Goal: Transaction & Acquisition: Purchase product/service

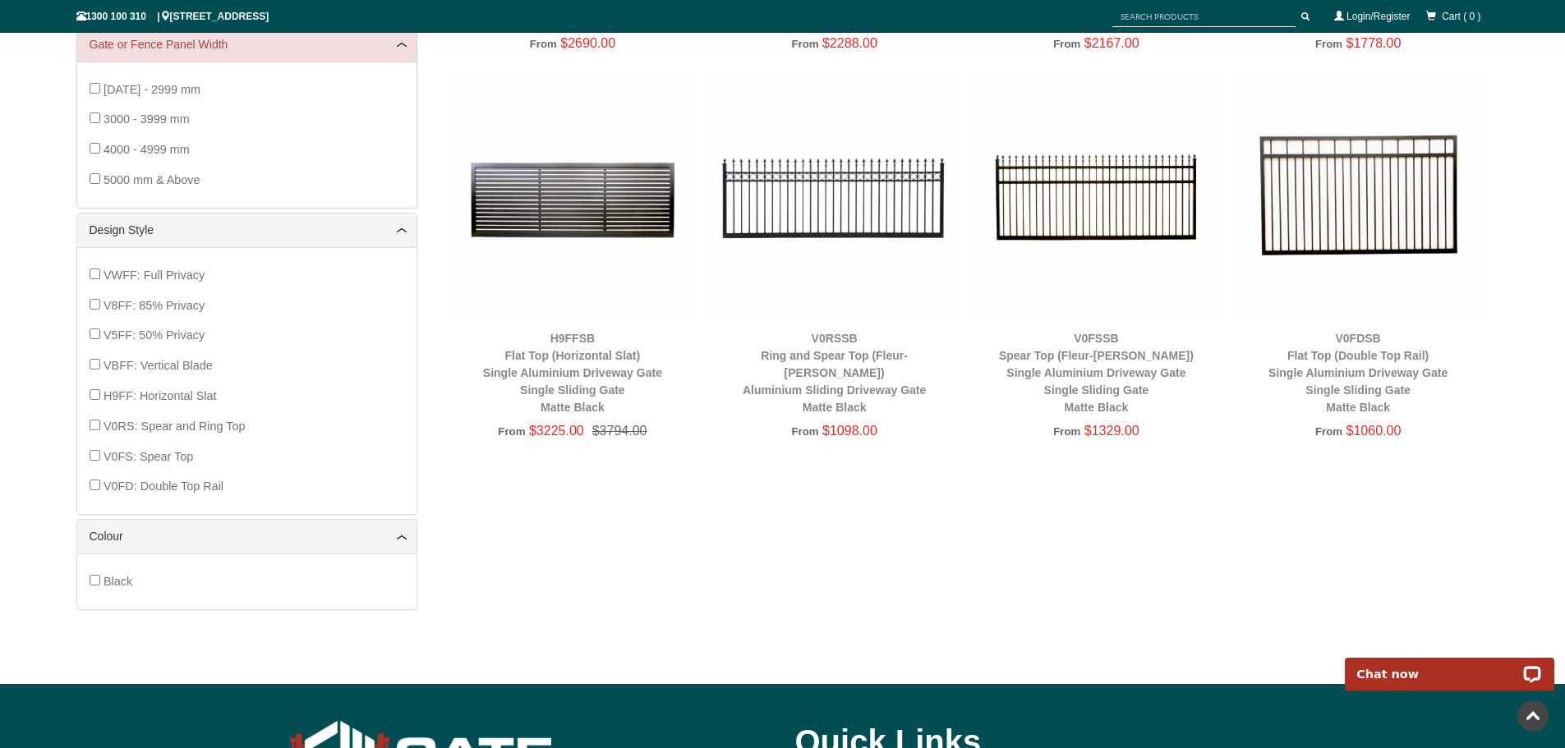
scroll to position [616, 0]
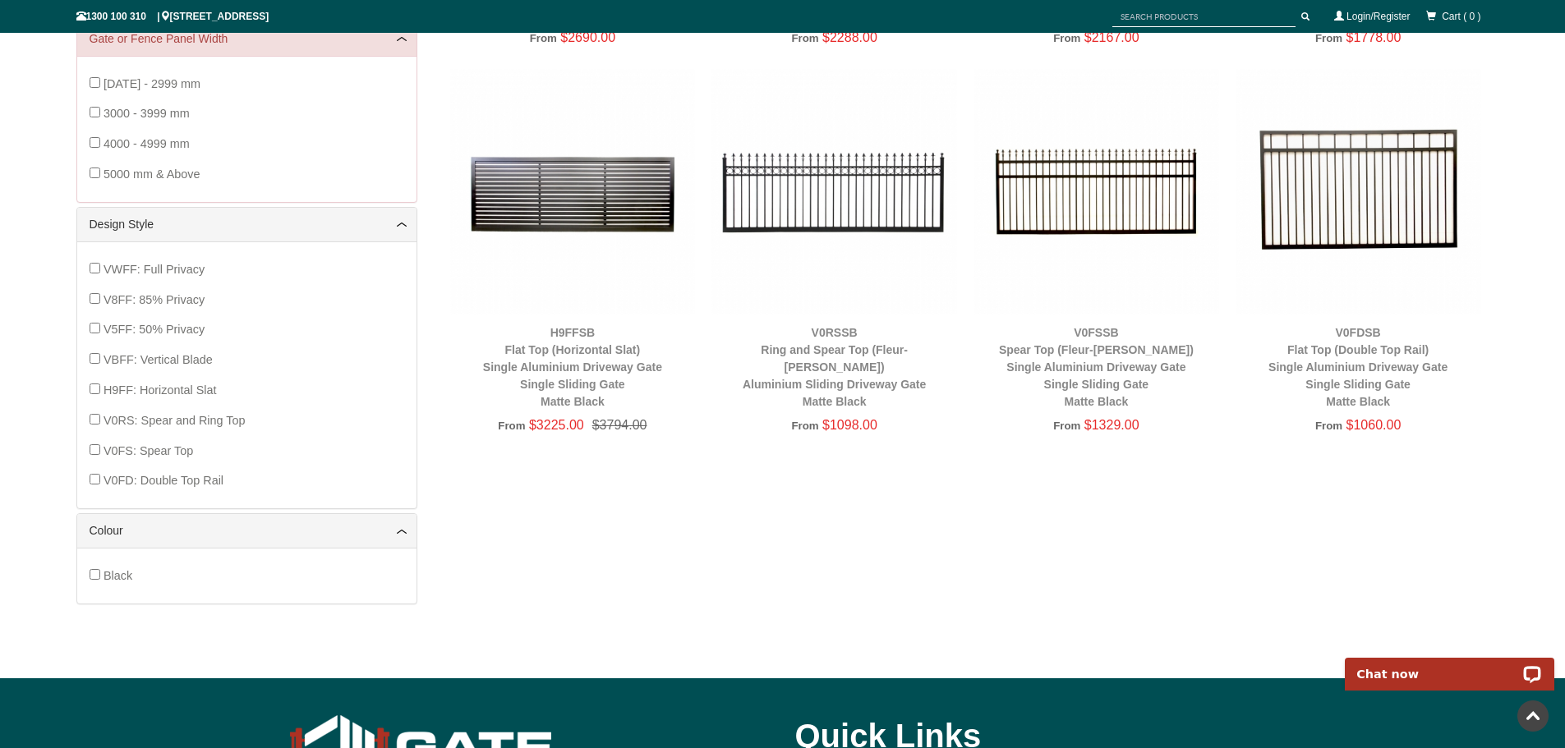
click at [1394, 194] on img at bounding box center [1359, 192] width 246 height 246
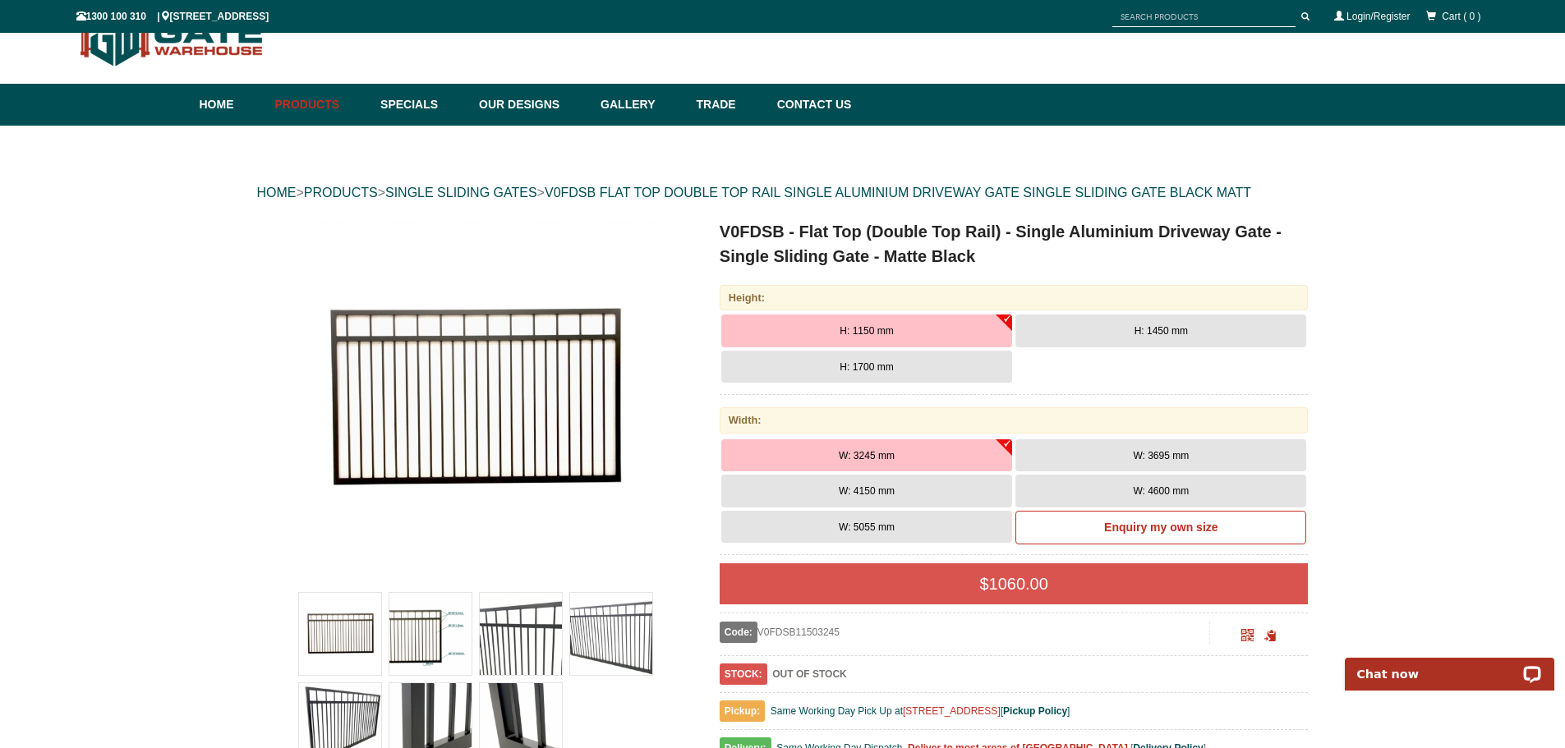
click at [1132, 489] on button "W: 4600 mm" at bounding box center [1160, 491] width 291 height 33
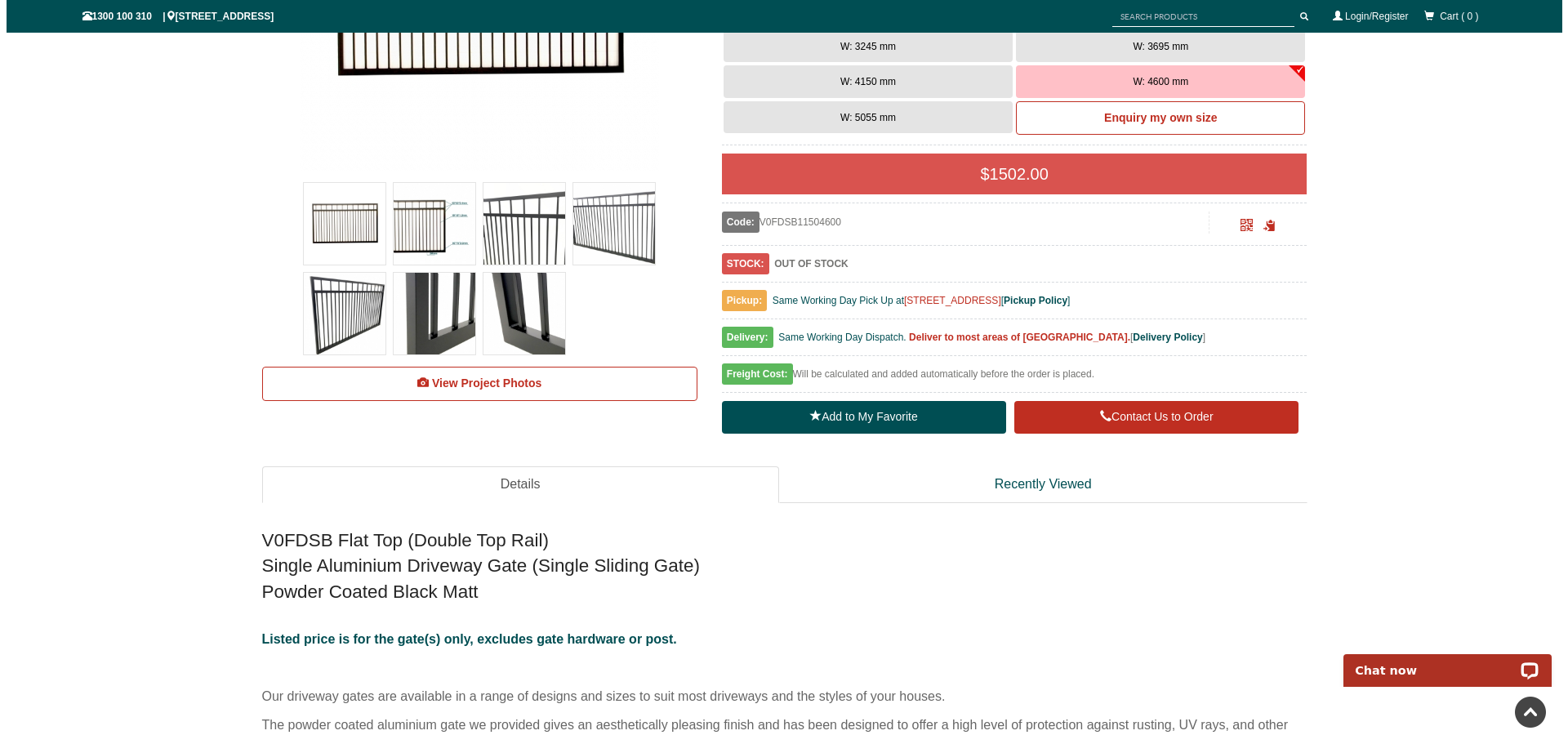
scroll to position [450, 0]
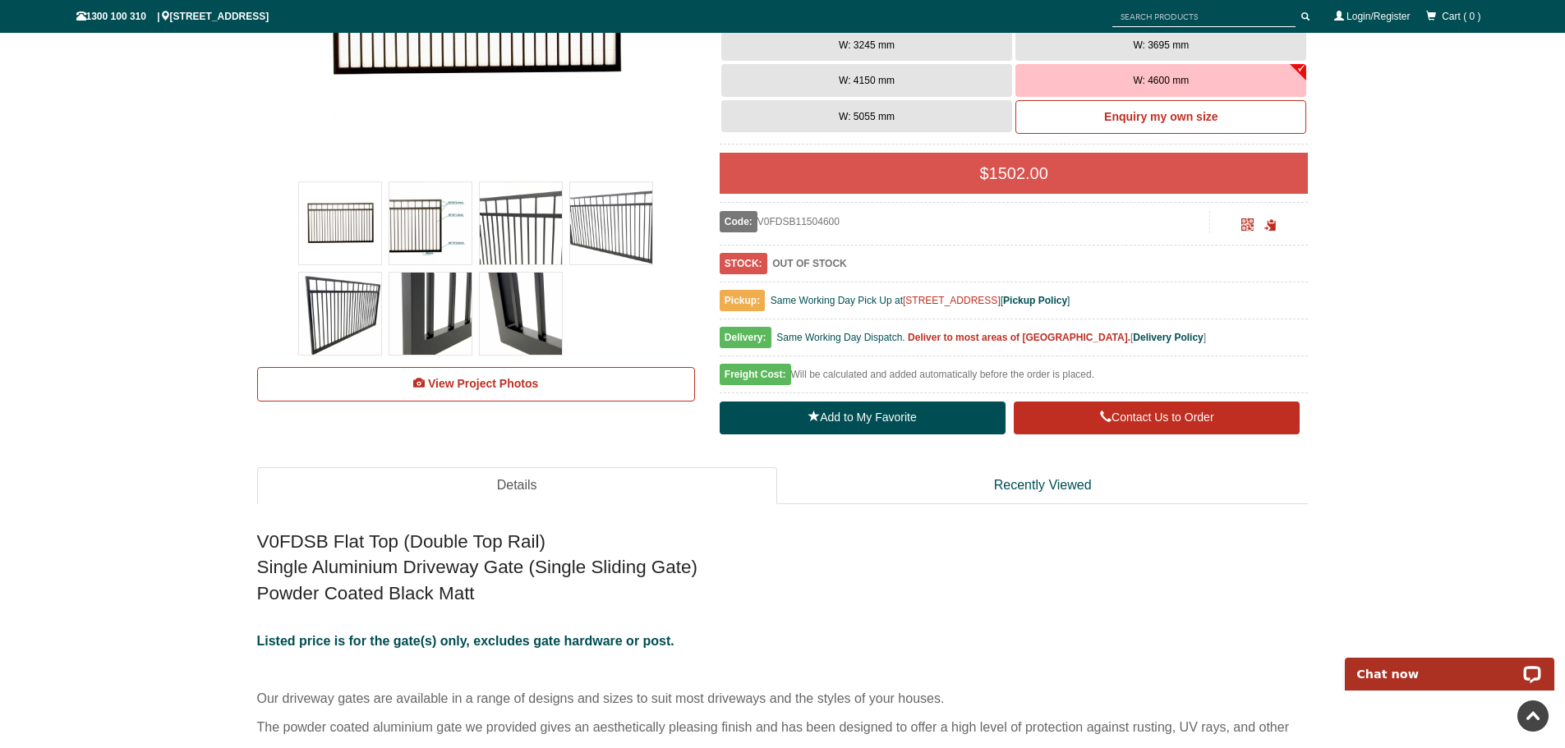
click at [357, 230] on img at bounding box center [340, 223] width 82 height 82
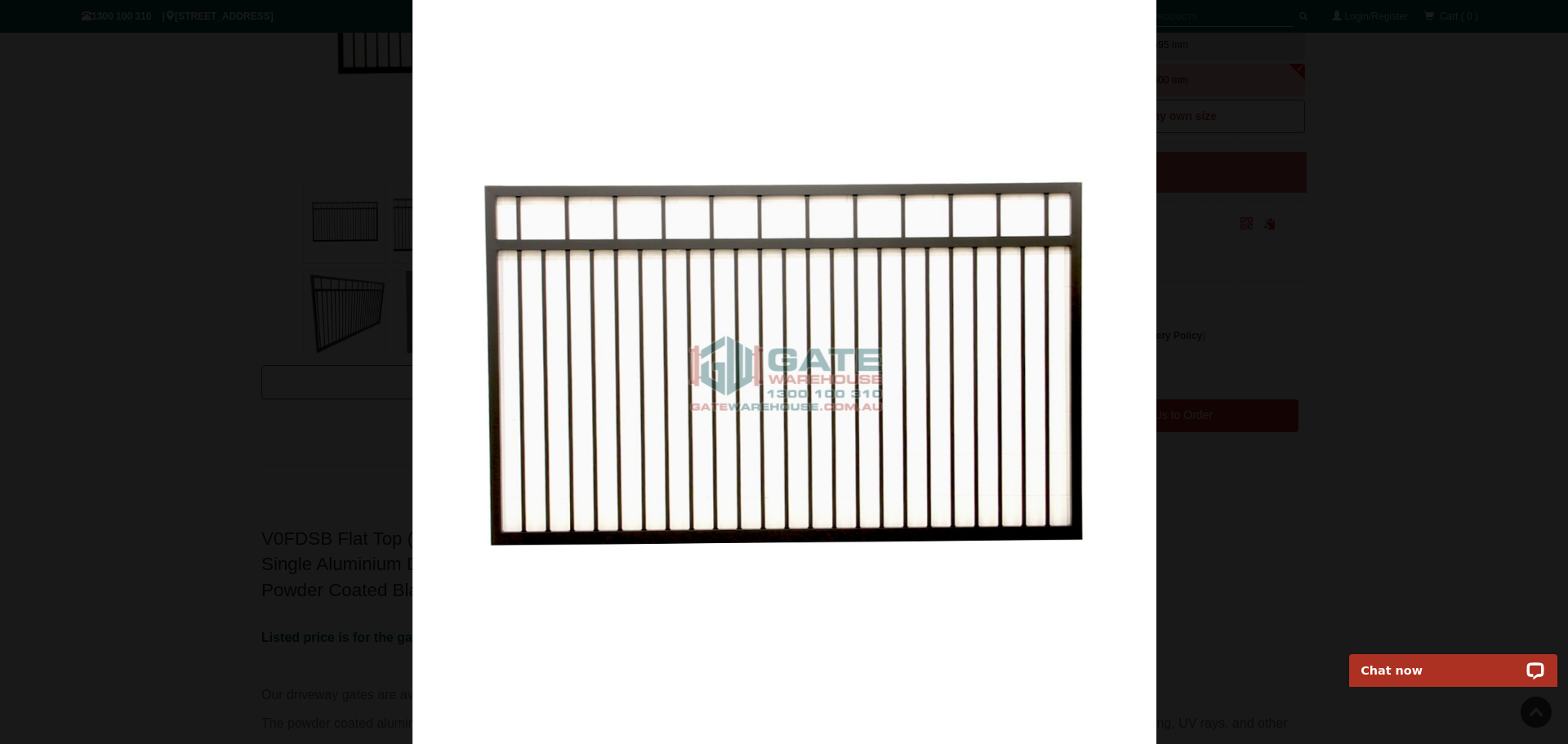
click at [1094, 521] on img at bounding box center [784, 372] width 744 height 744
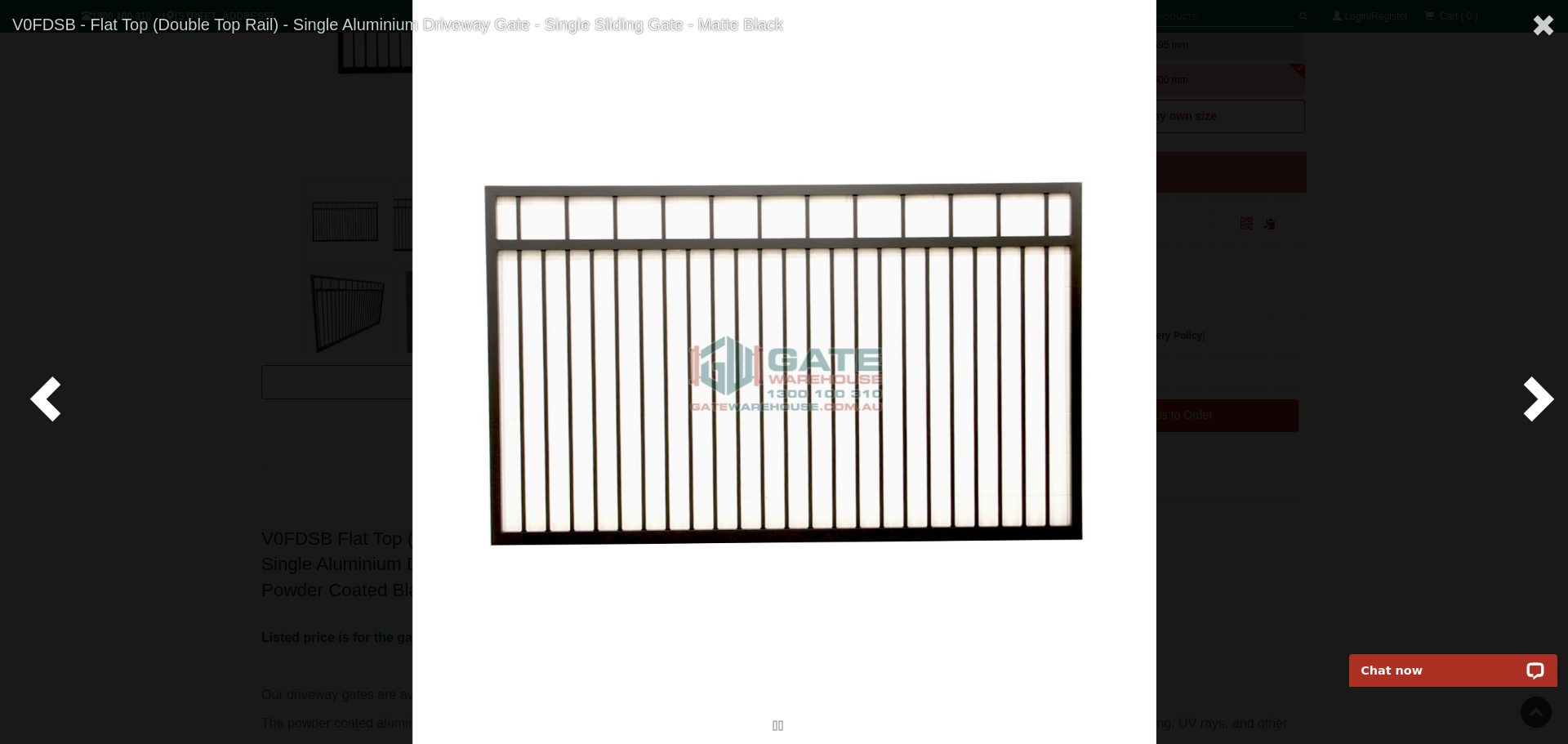
click at [1544, 394] on span at bounding box center [1535, 397] width 49 height 49
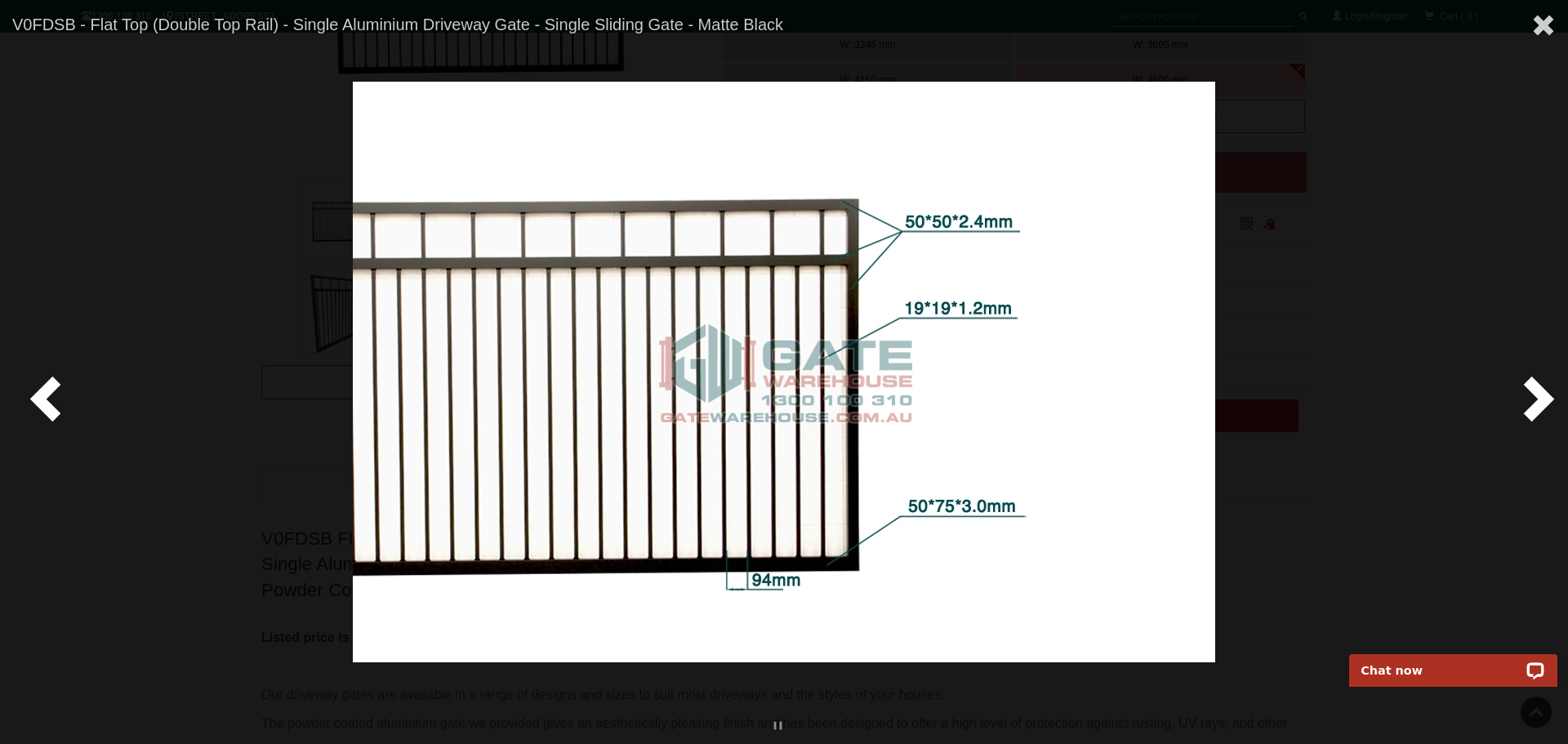
click at [1544, 394] on span at bounding box center [1535, 397] width 49 height 49
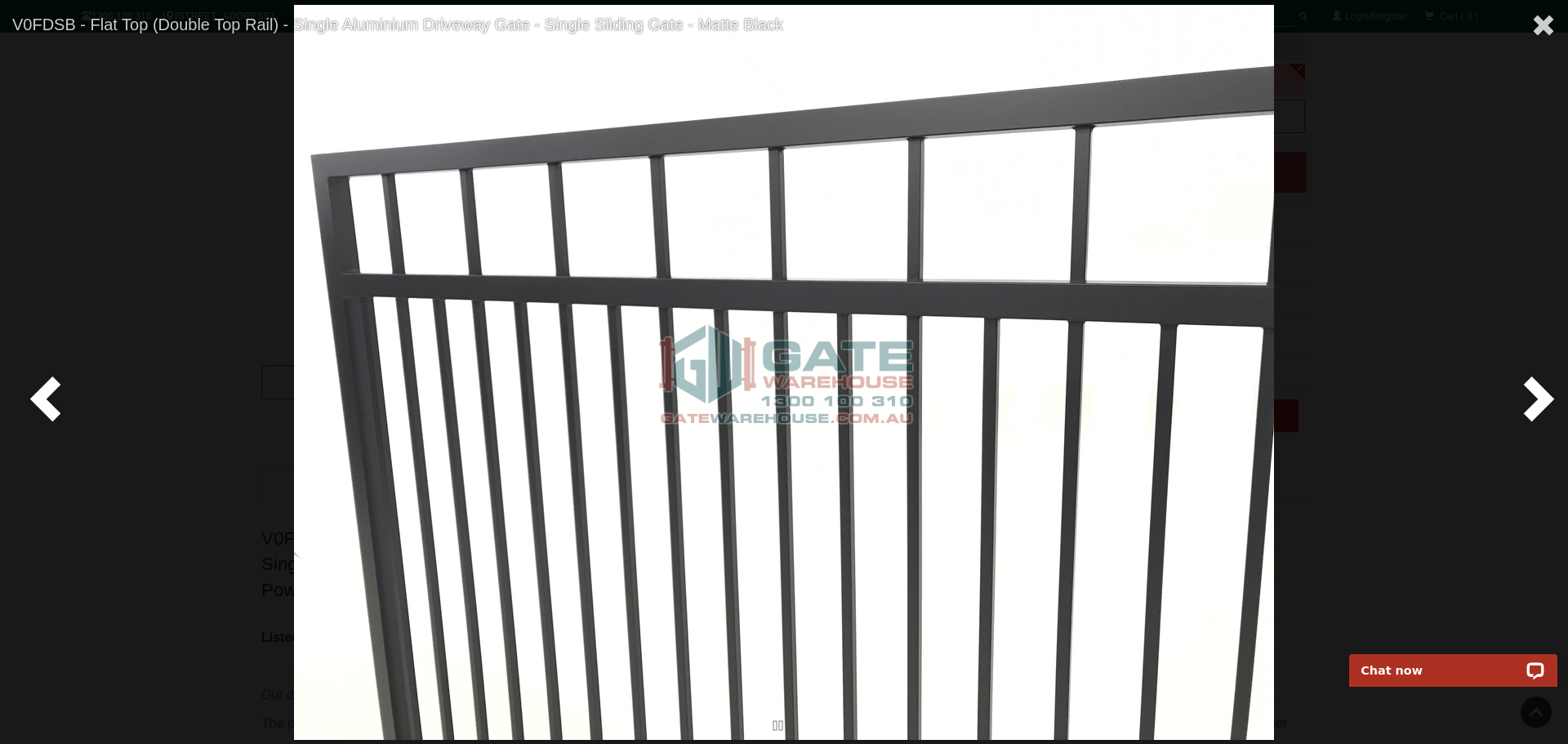
click at [1544, 394] on span at bounding box center [1535, 397] width 49 height 49
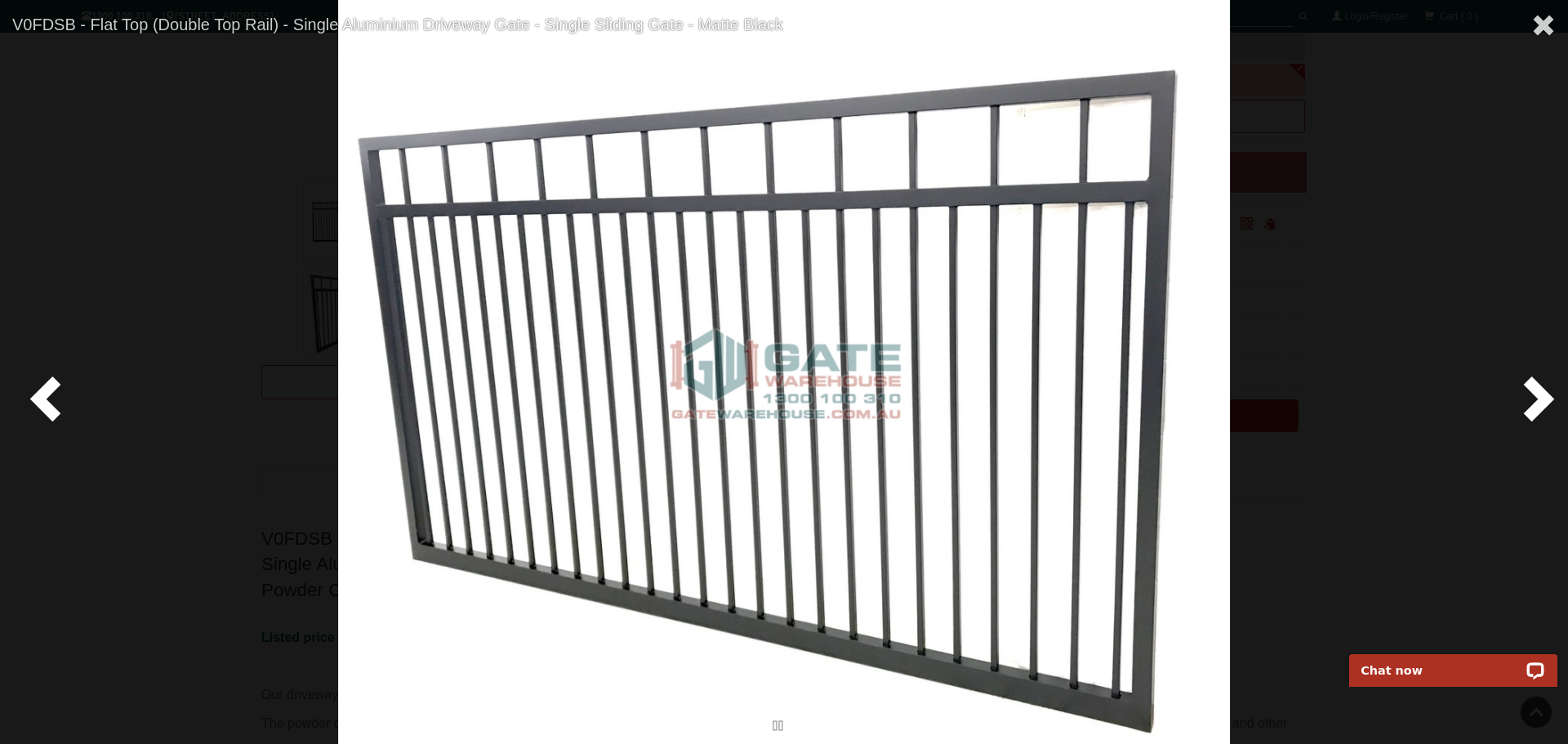
click at [1544, 394] on span at bounding box center [1535, 397] width 49 height 49
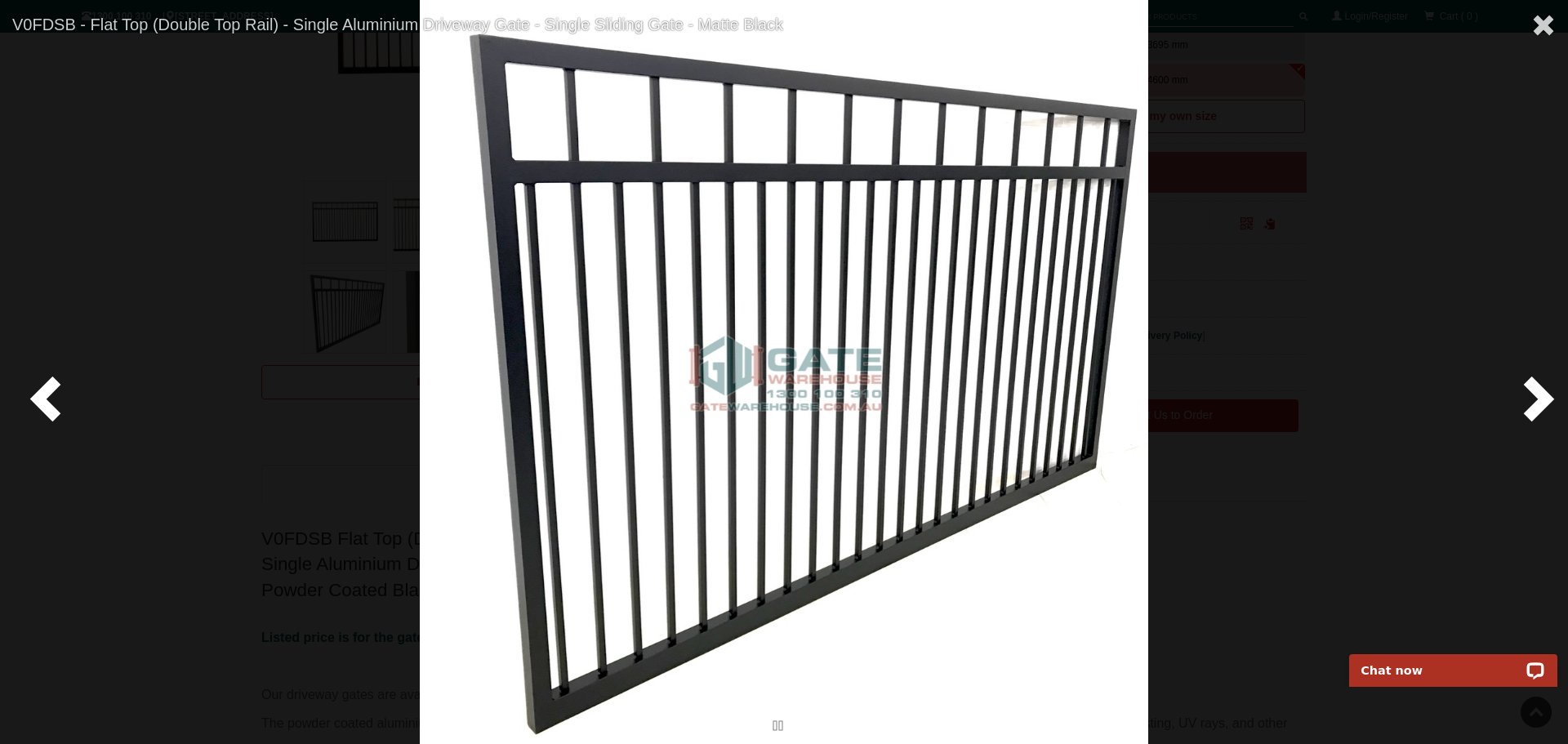
click at [1544, 394] on span at bounding box center [1535, 397] width 49 height 49
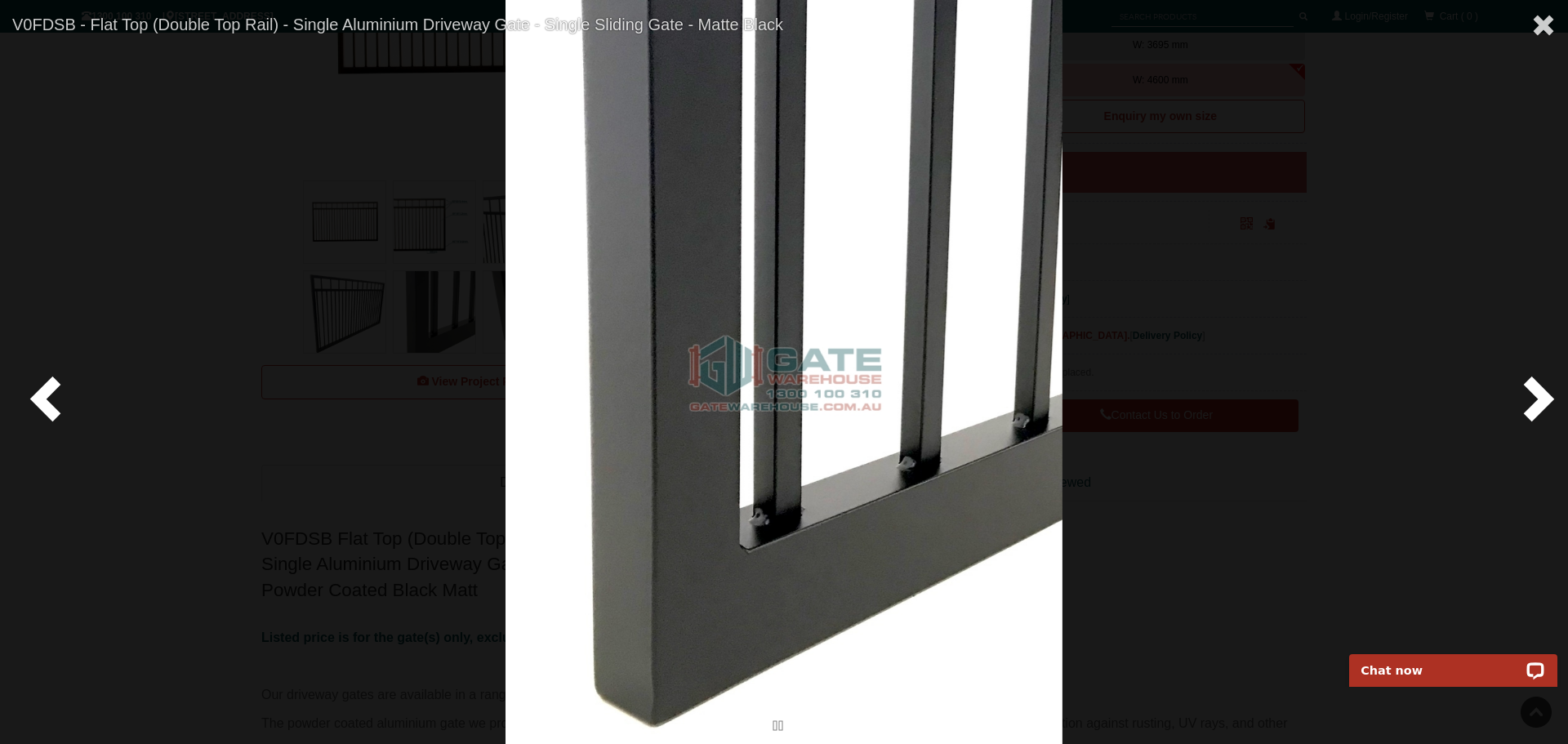
click at [1544, 394] on span at bounding box center [1535, 397] width 49 height 49
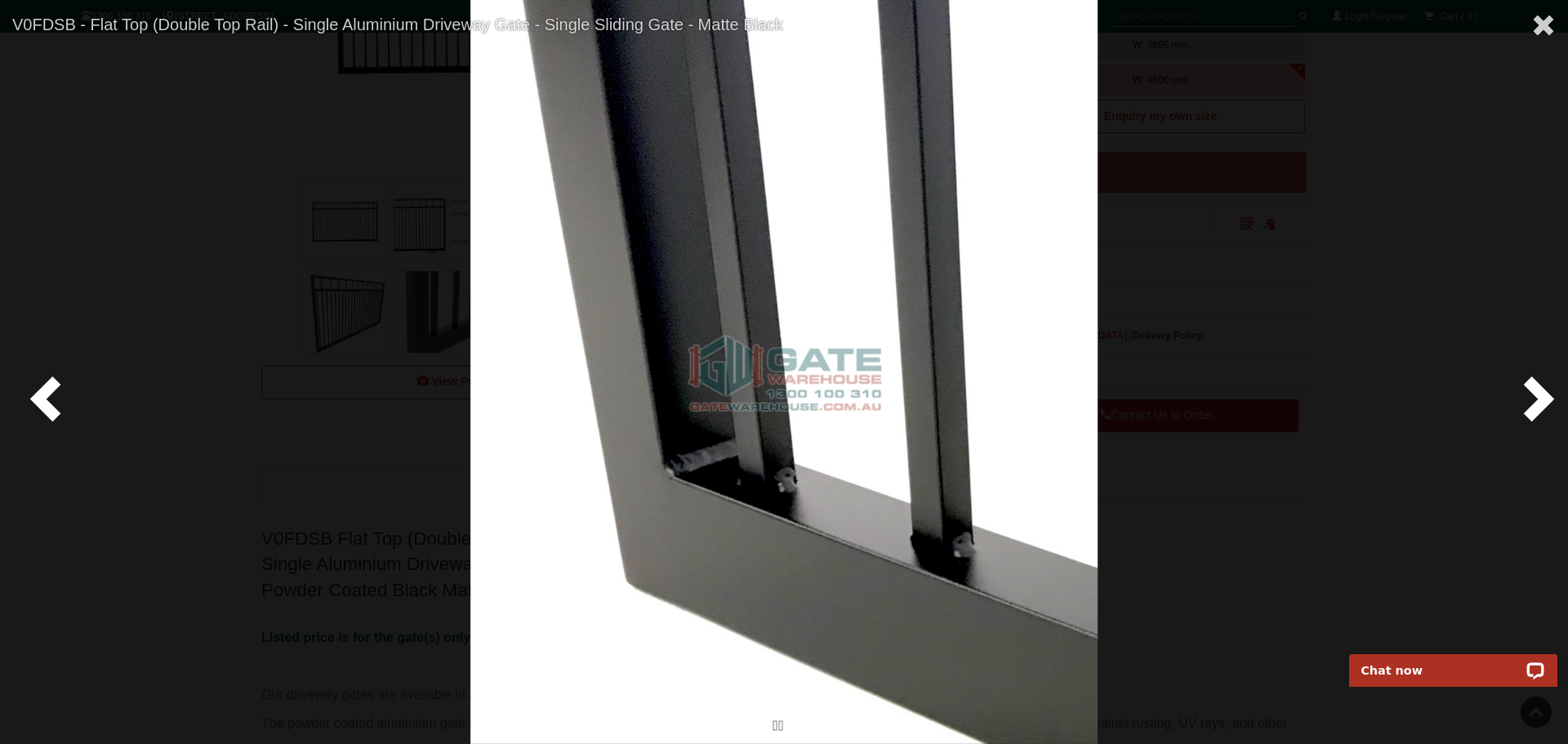
click at [1544, 394] on span at bounding box center [1535, 397] width 49 height 49
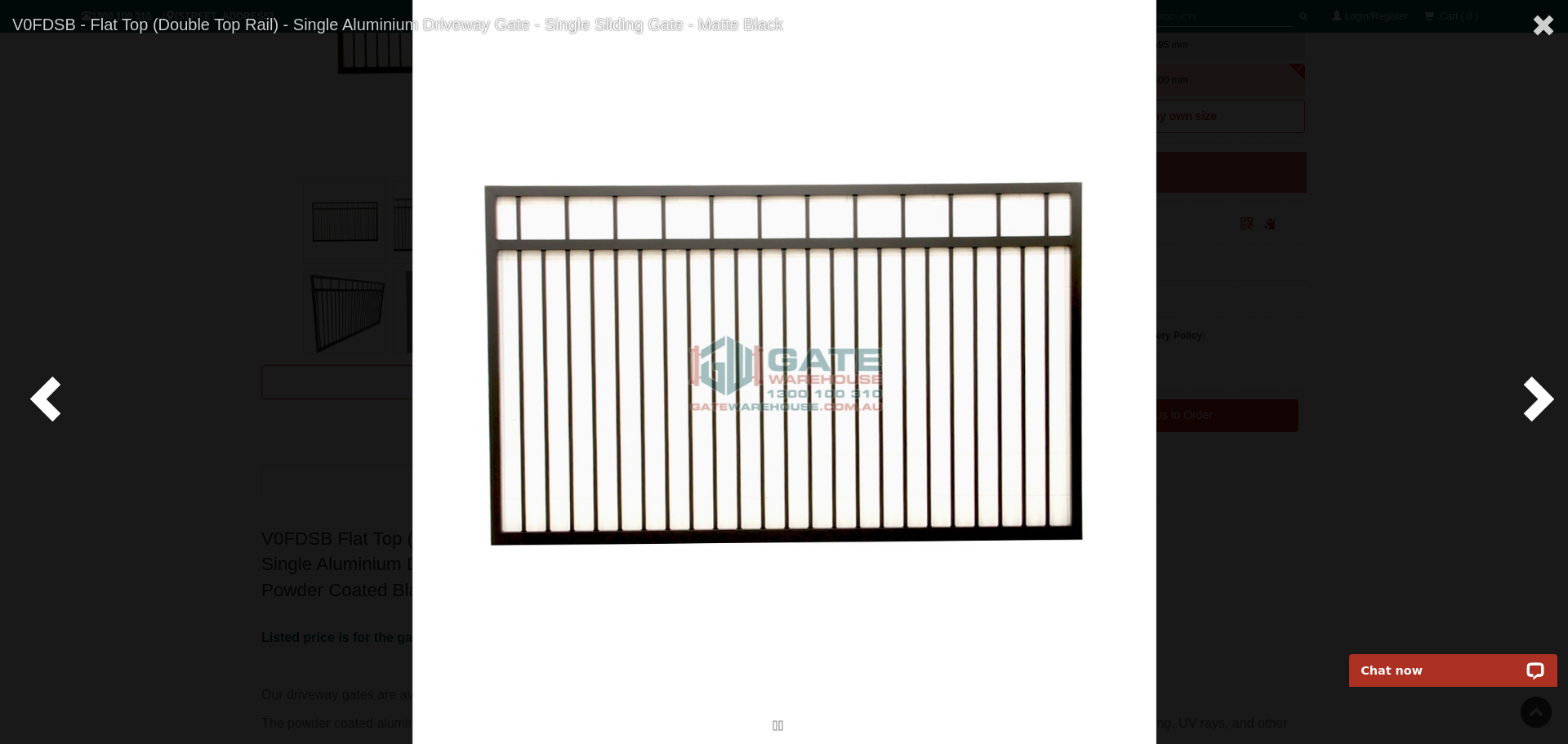
click at [1544, 394] on span at bounding box center [1535, 397] width 49 height 49
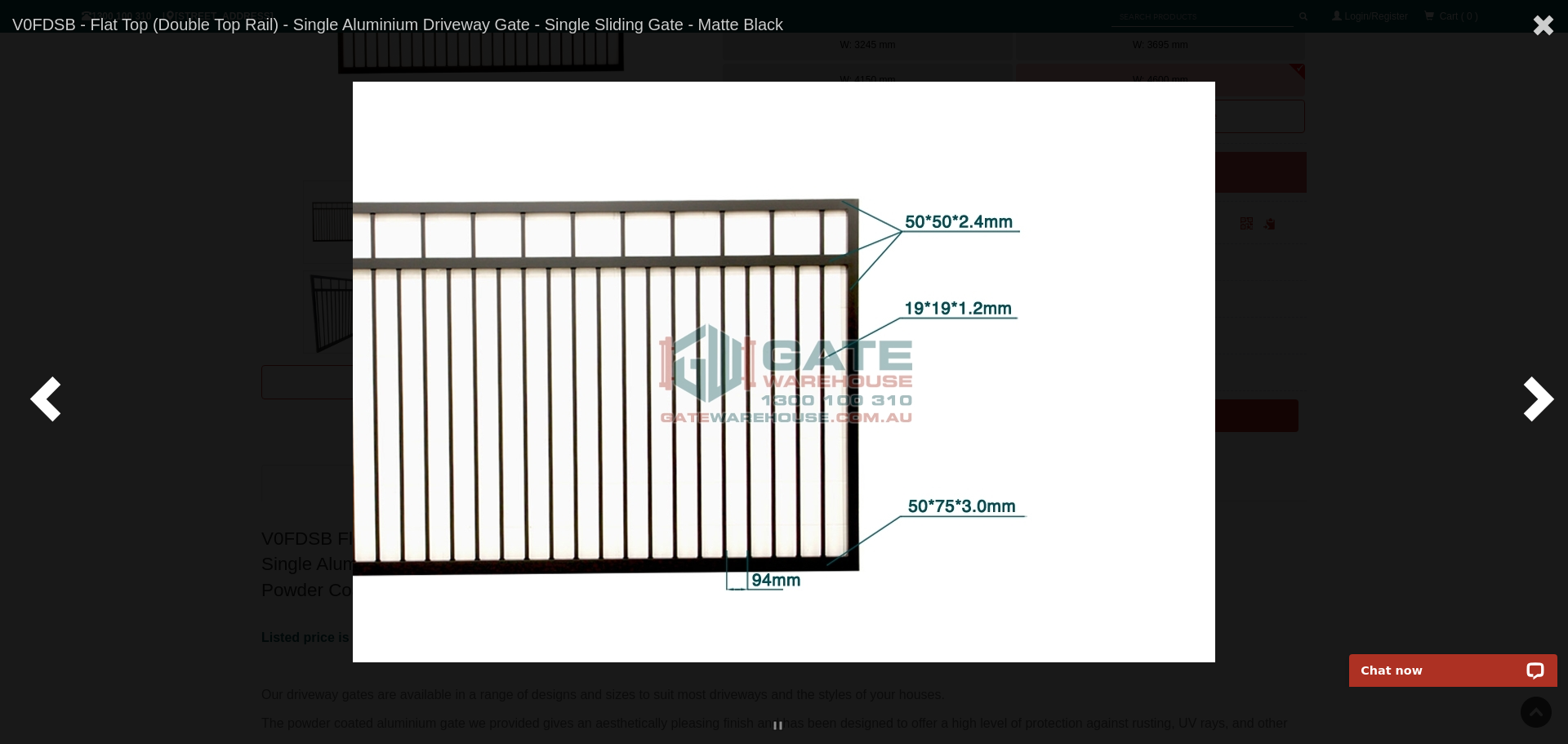
click at [1544, 394] on span at bounding box center [1535, 397] width 49 height 49
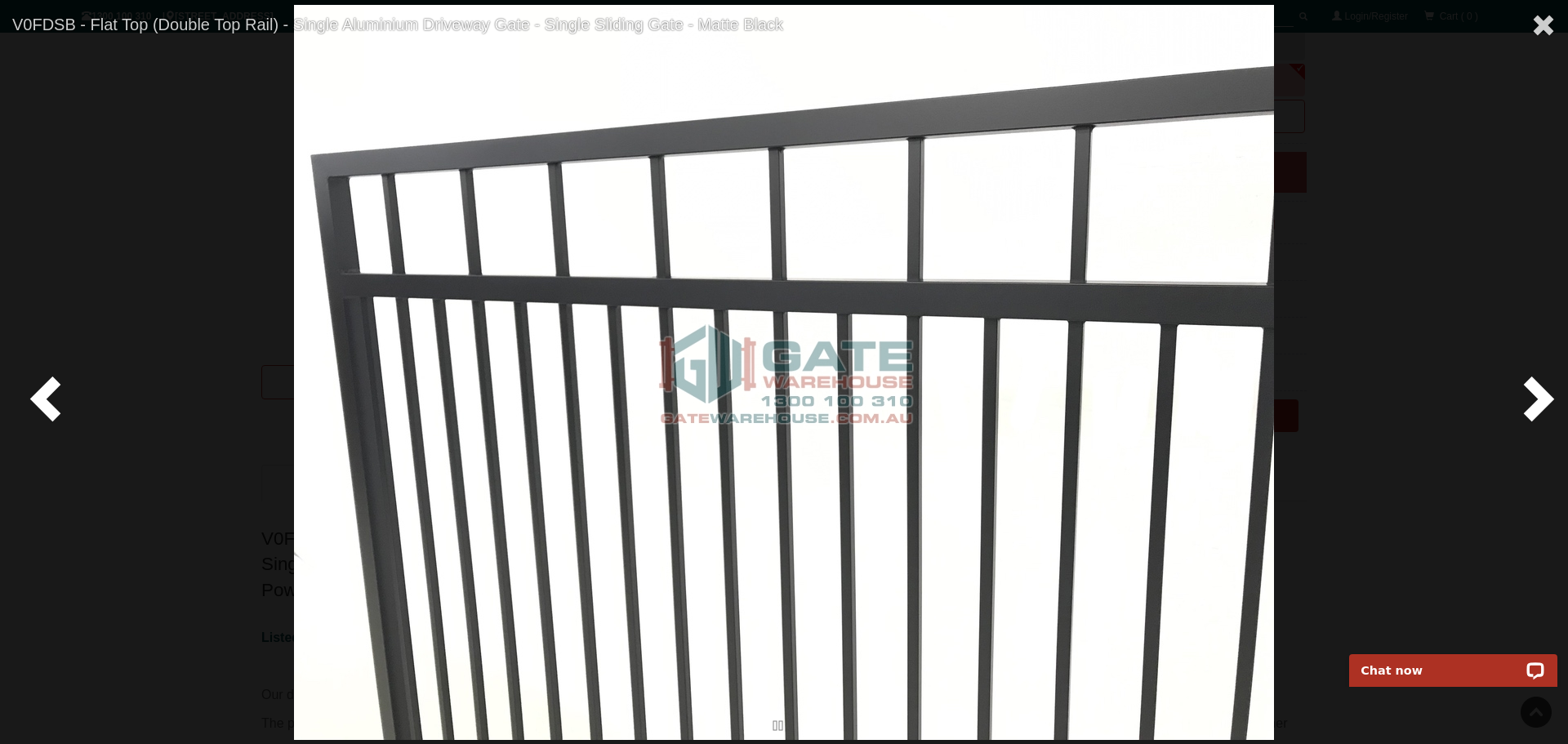
click at [1544, 394] on span at bounding box center [1535, 397] width 49 height 49
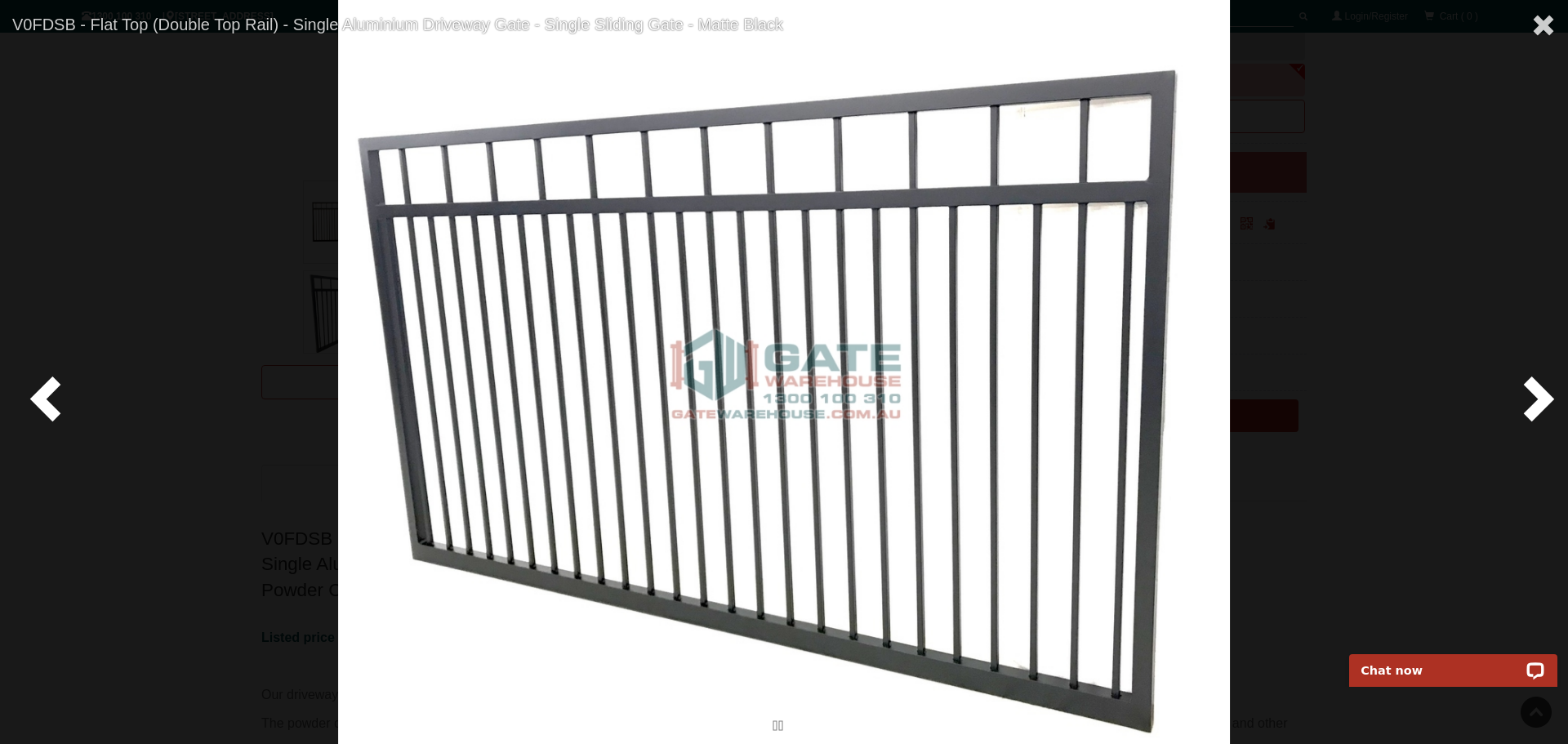
click at [1544, 394] on span at bounding box center [1535, 397] width 49 height 49
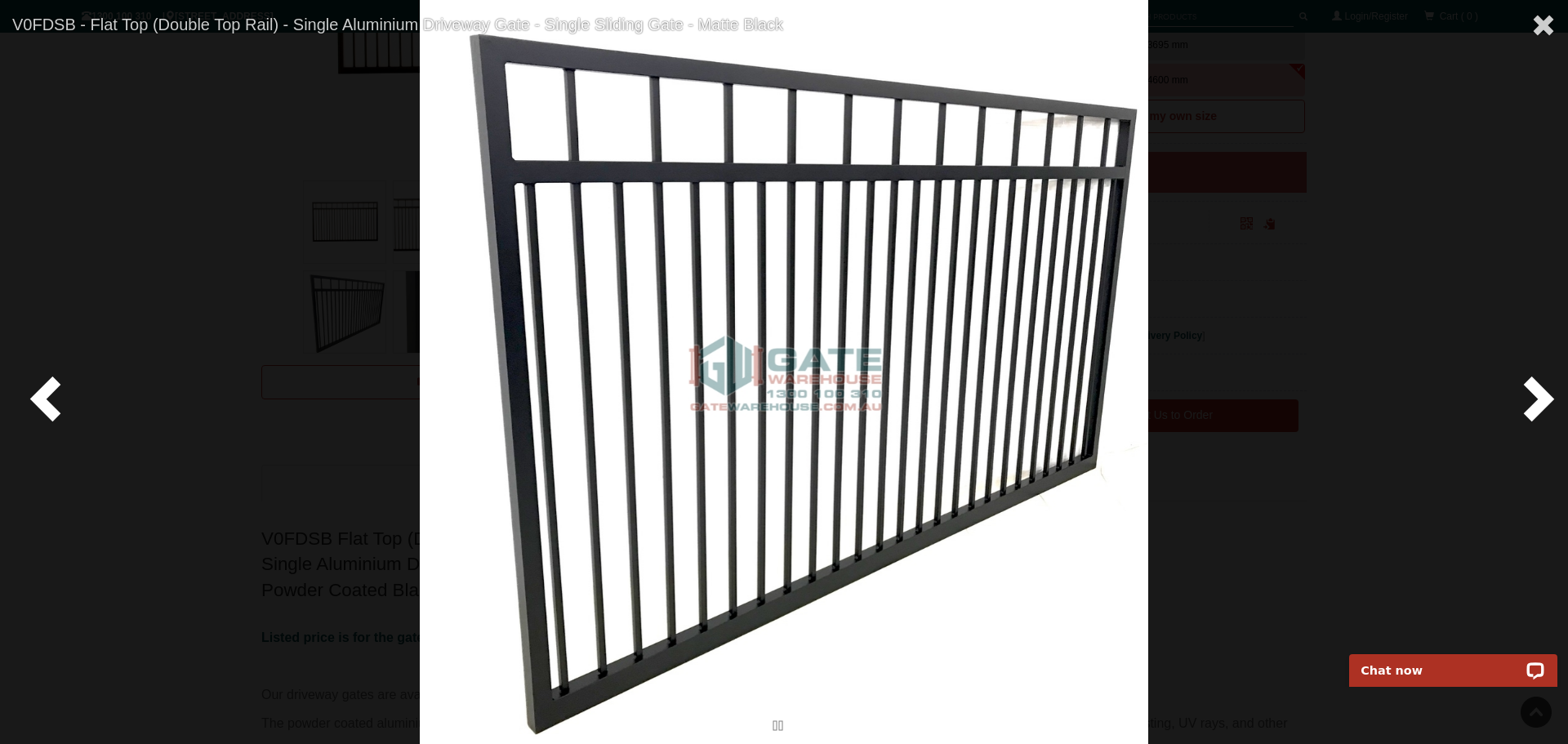
click at [1544, 394] on span at bounding box center [1535, 397] width 49 height 49
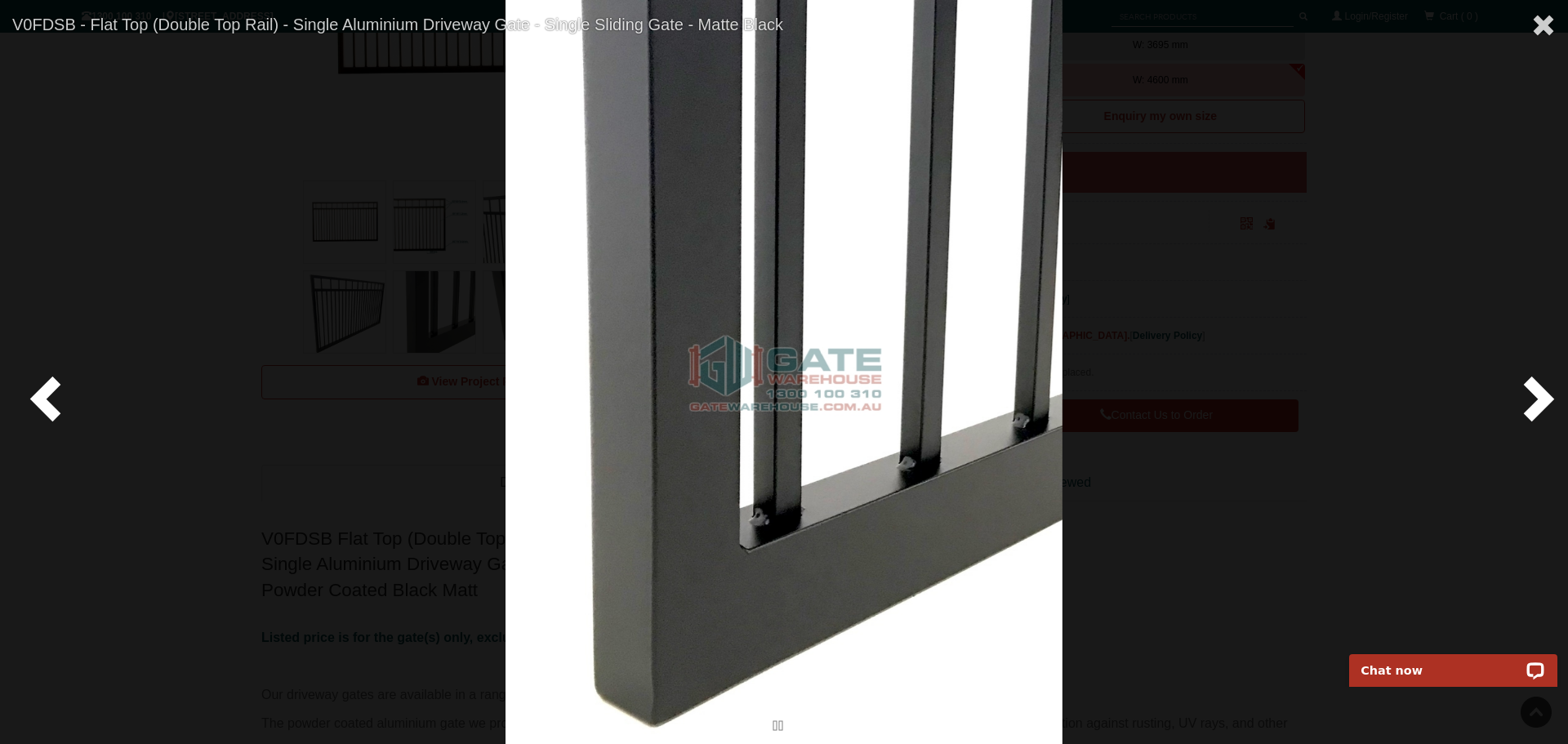
click at [1544, 394] on span at bounding box center [1535, 397] width 49 height 49
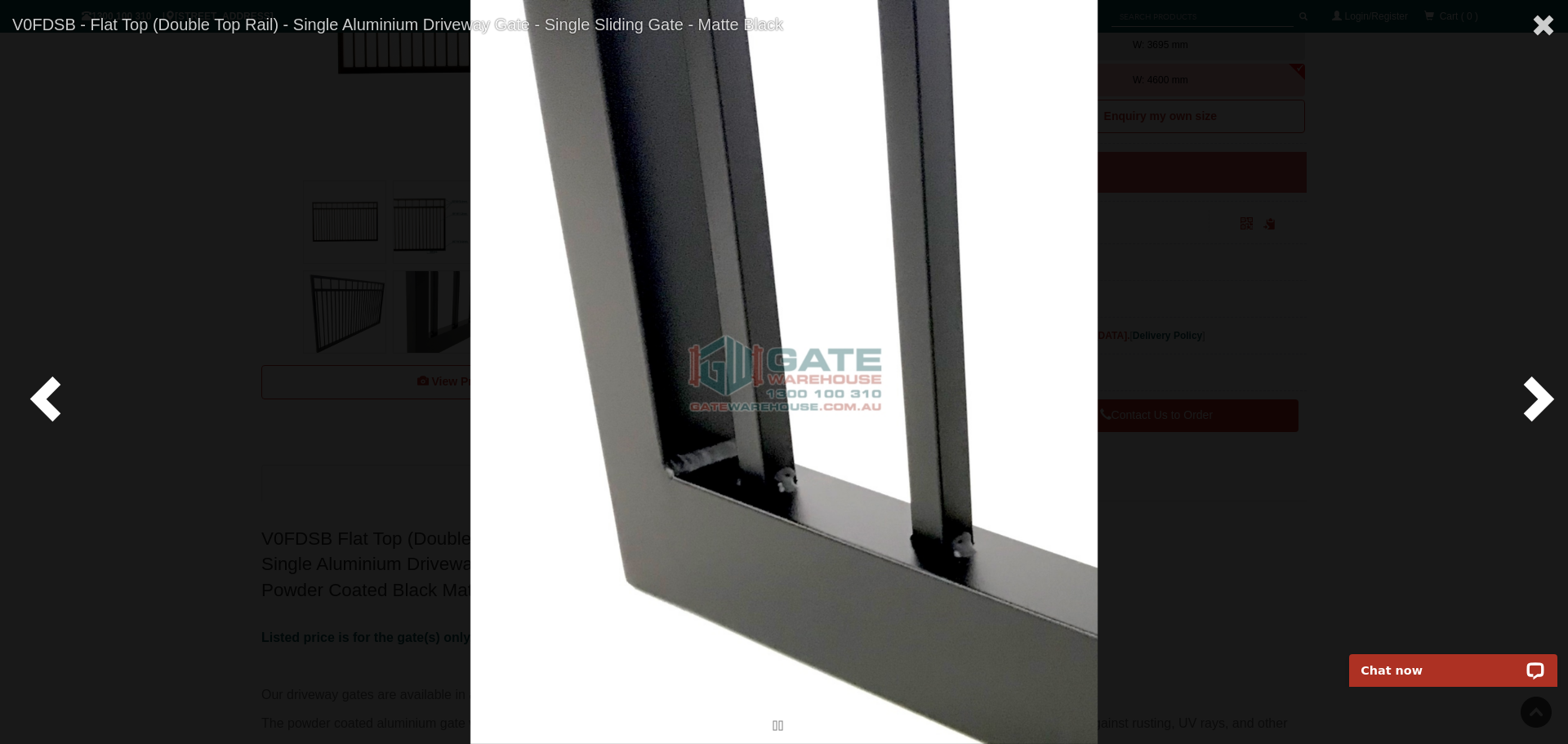
click at [1544, 394] on span at bounding box center [1535, 397] width 49 height 49
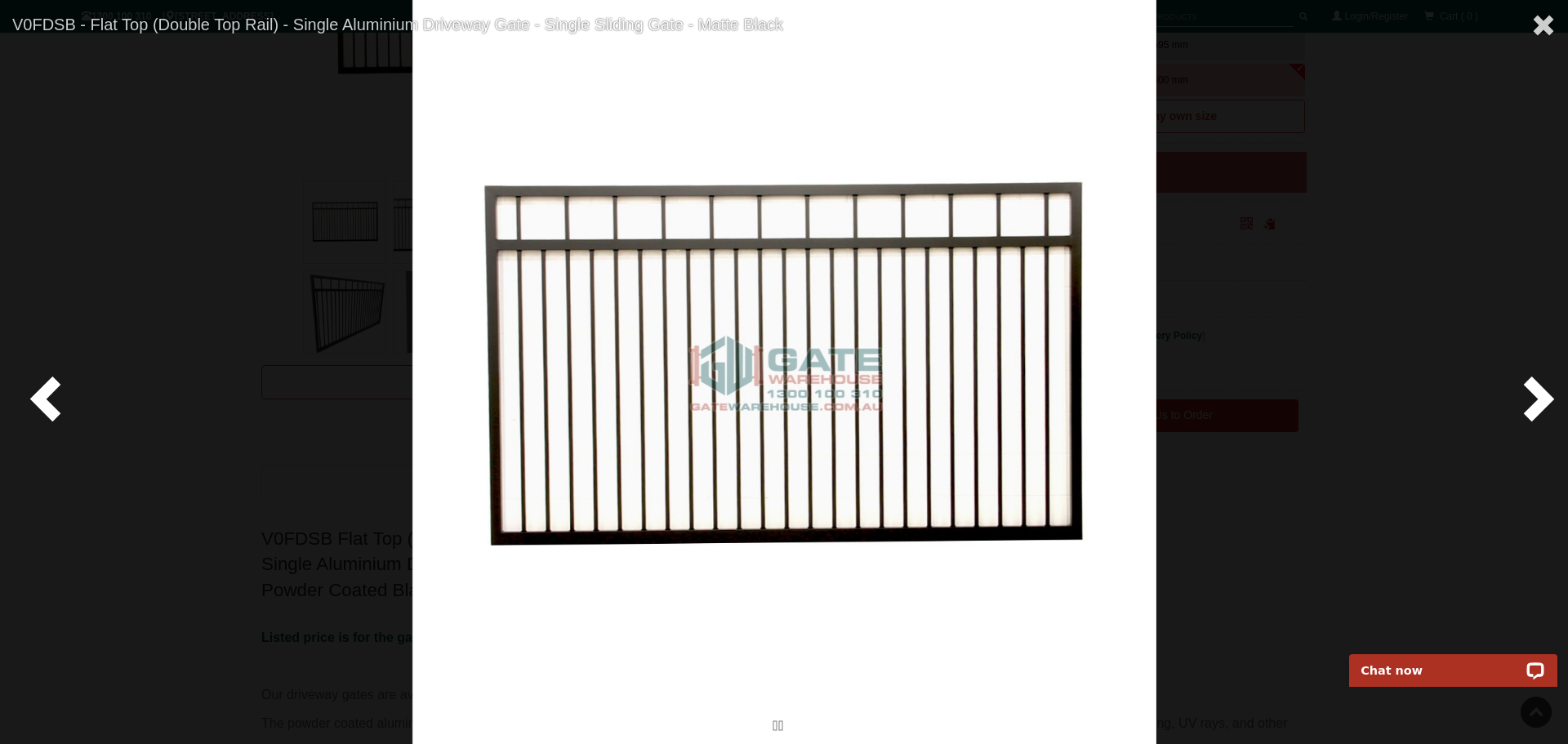
click at [1544, 394] on span at bounding box center [1535, 397] width 49 height 49
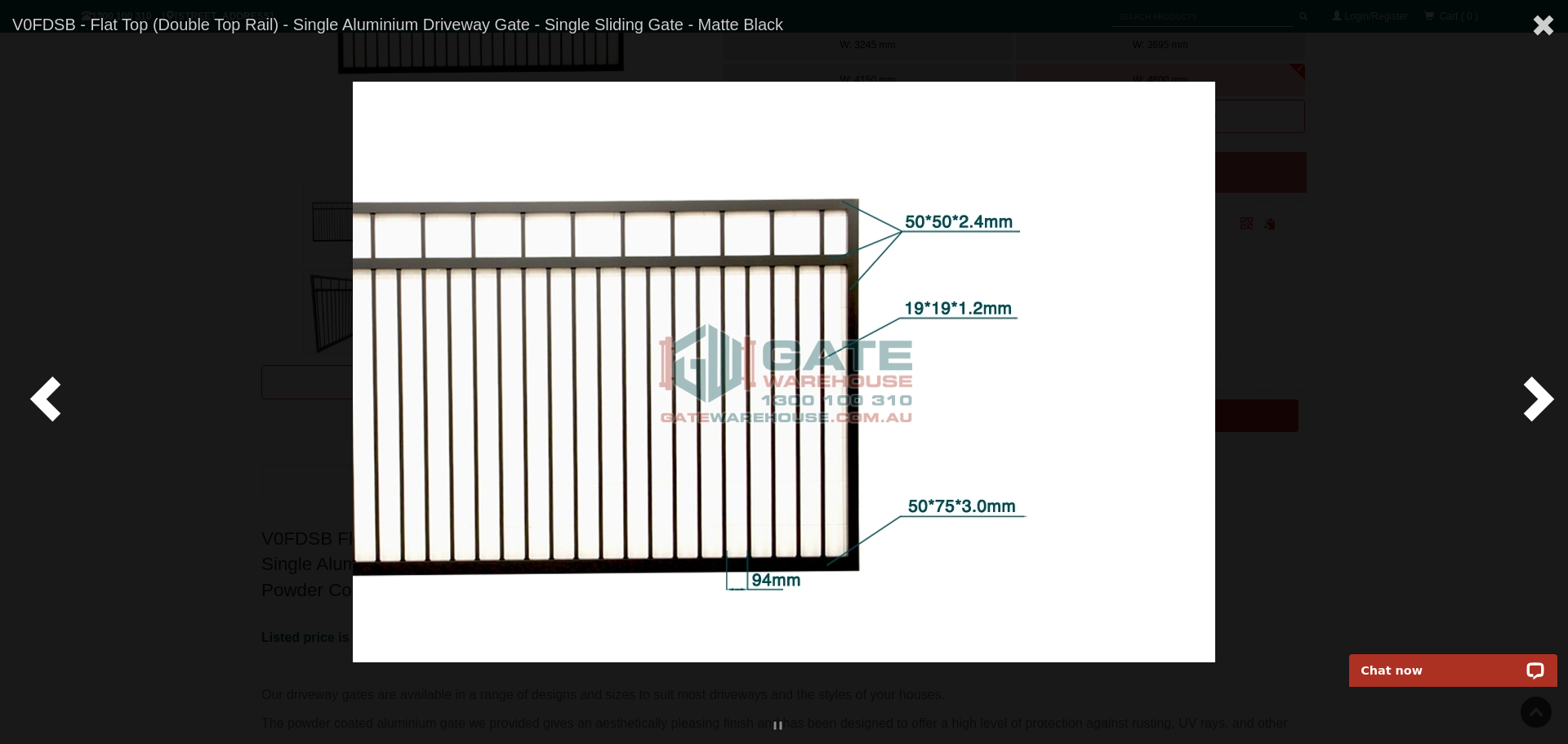
click at [1544, 394] on span at bounding box center [1535, 397] width 49 height 49
